Goal: Information Seeking & Learning: Find specific fact

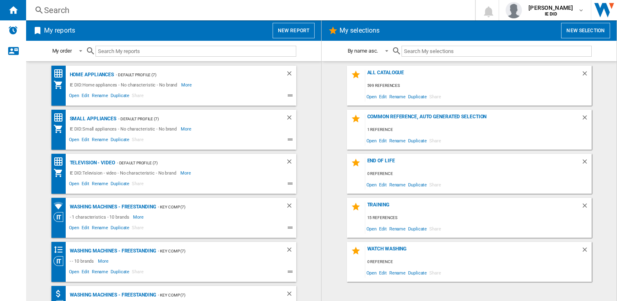
click at [123, 8] on div "Search" at bounding box center [249, 9] width 410 height 11
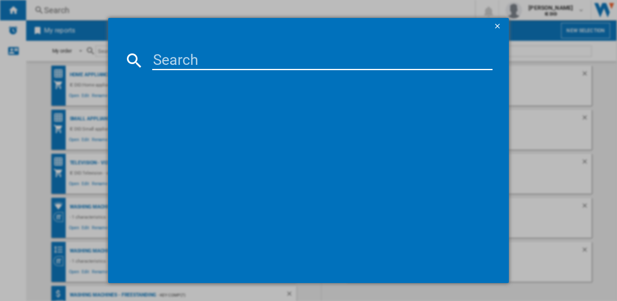
click at [166, 51] on input at bounding box center [322, 61] width 341 height 20
type input "IZ380UK"
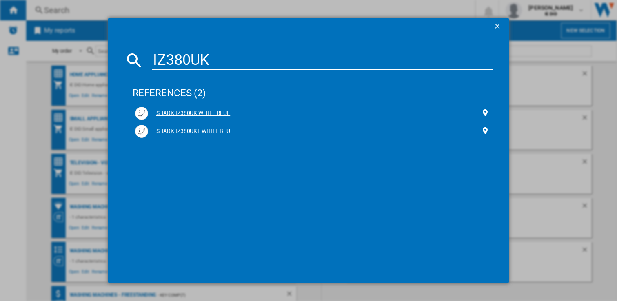
click at [207, 115] on div "SHARK IZ380UK WHITE BLUE" at bounding box center [314, 113] width 332 height 8
